Goal: Transaction & Acquisition: Subscribe to service/newsletter

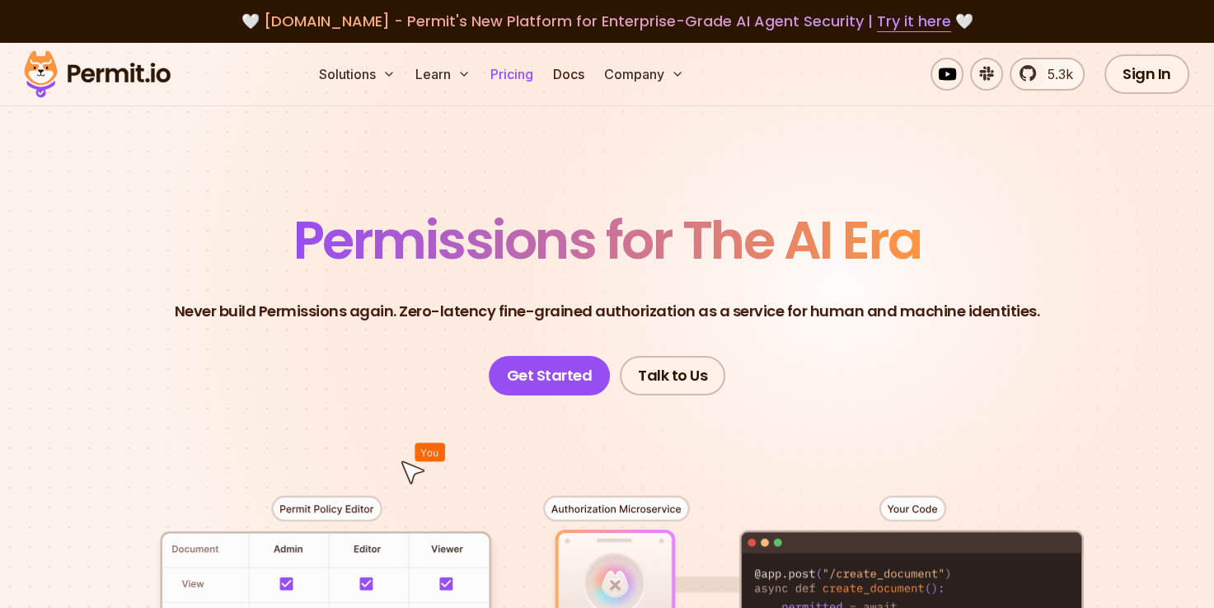
click at [511, 74] on link "Pricing" at bounding box center [512, 74] width 56 height 33
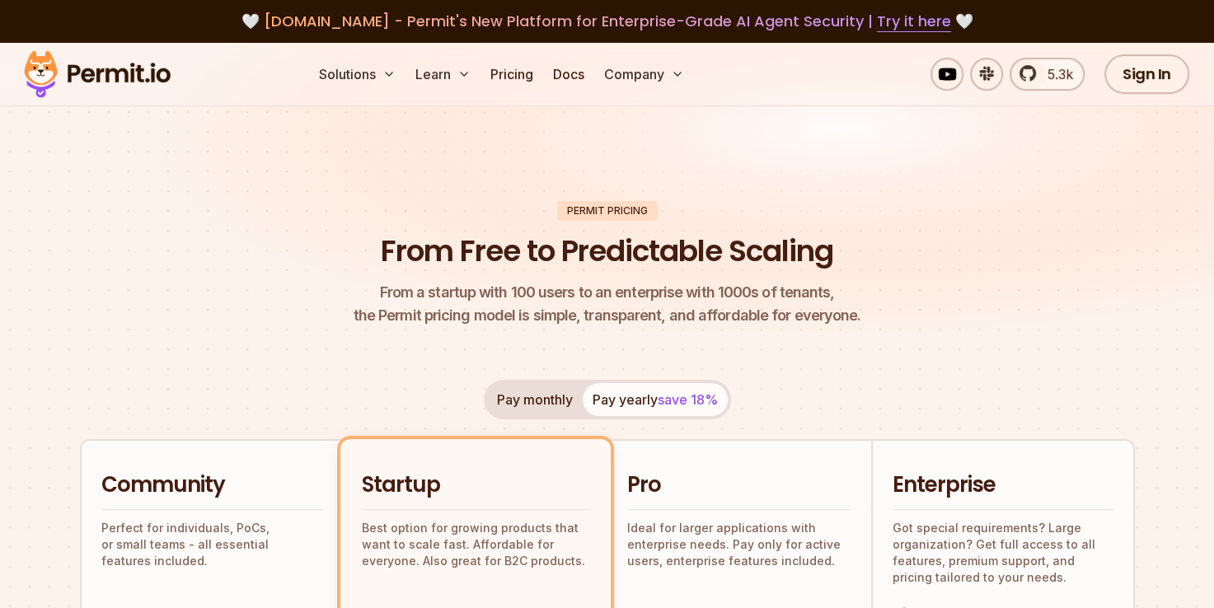
scroll to position [412, 0]
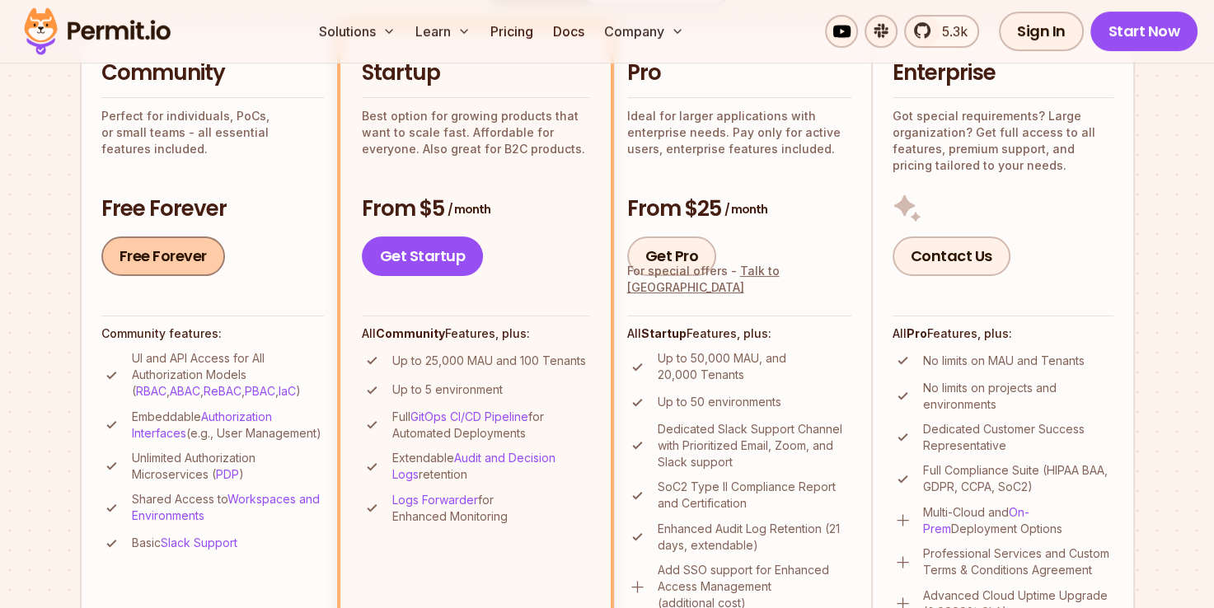
click at [181, 262] on link "Free Forever" at bounding box center [163, 257] width 124 height 40
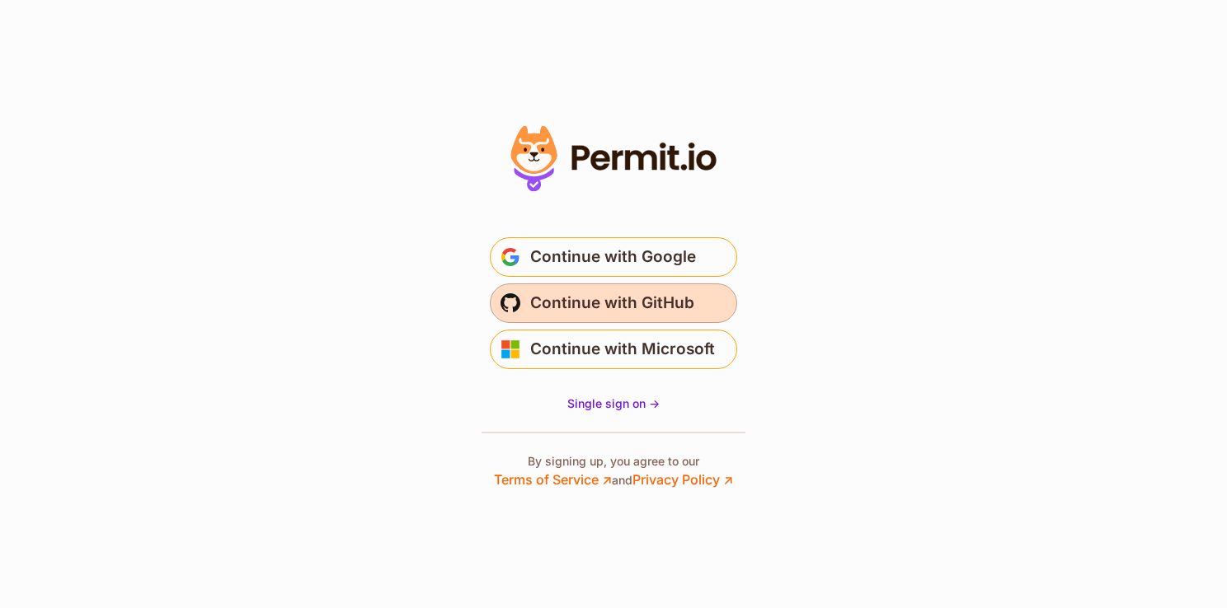
click at [556, 304] on span "Continue with GitHub" at bounding box center [612, 303] width 164 height 26
